Goal: Task Accomplishment & Management: Manage account settings

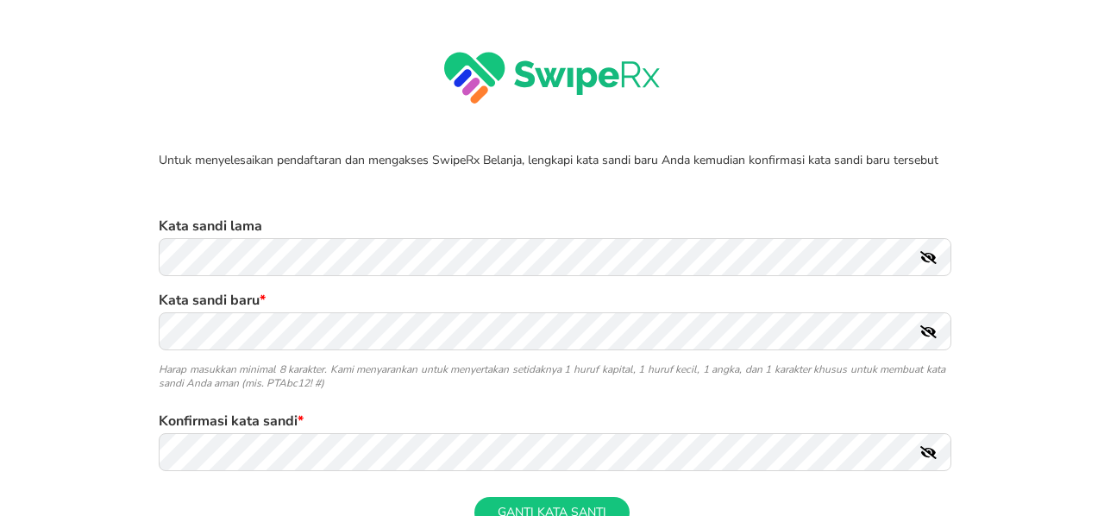
click at [921, 260] on icon at bounding box center [928, 257] width 16 height 13
click at [920, 258] on icon at bounding box center [928, 257] width 16 height 13
click at [922, 263] on icon at bounding box center [928, 257] width 16 height 13
